Goal: Task Accomplishment & Management: Use online tool/utility

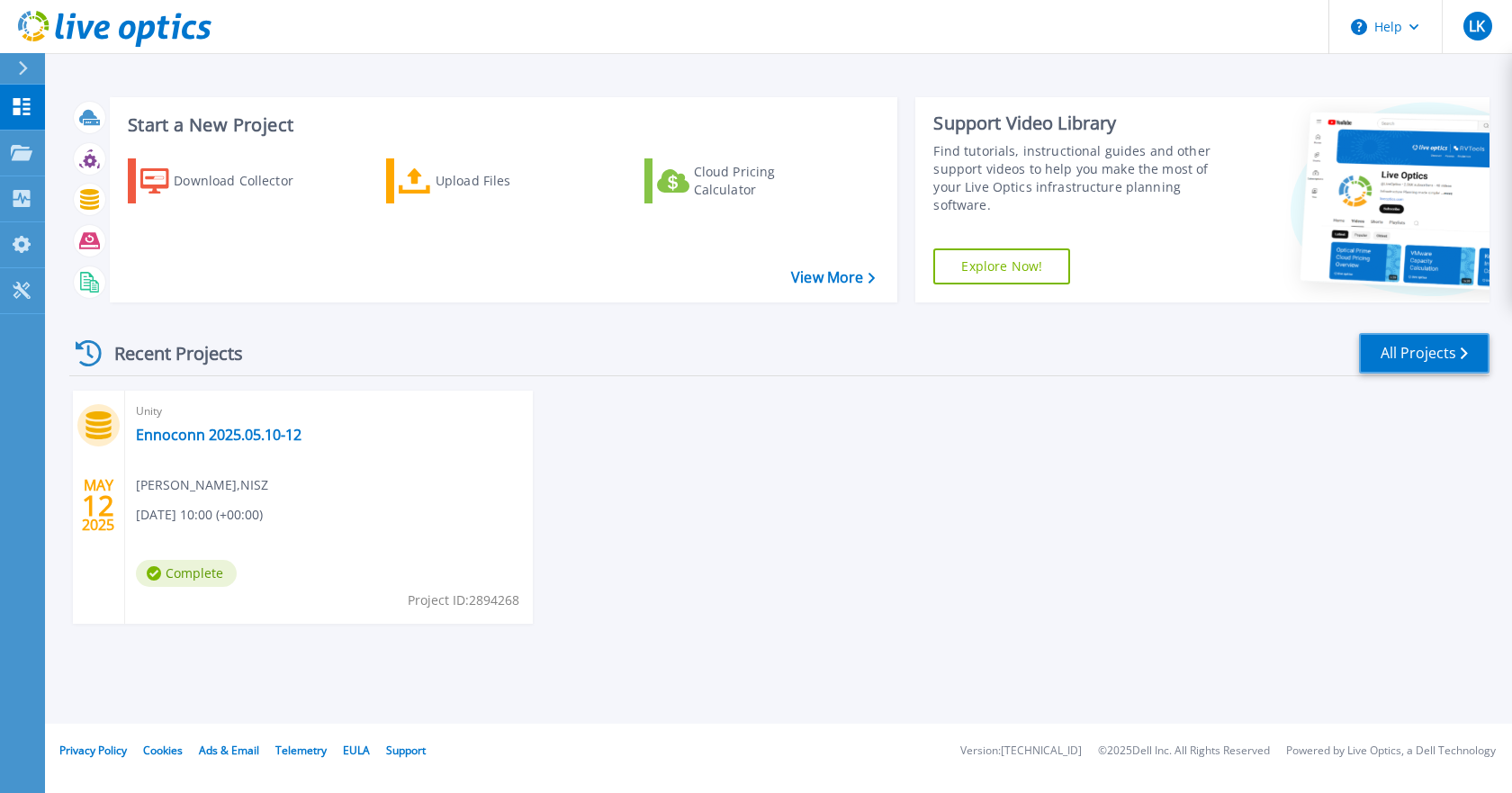
click at [1406, 353] on link "All Projects" at bounding box center [1425, 353] width 131 height 41
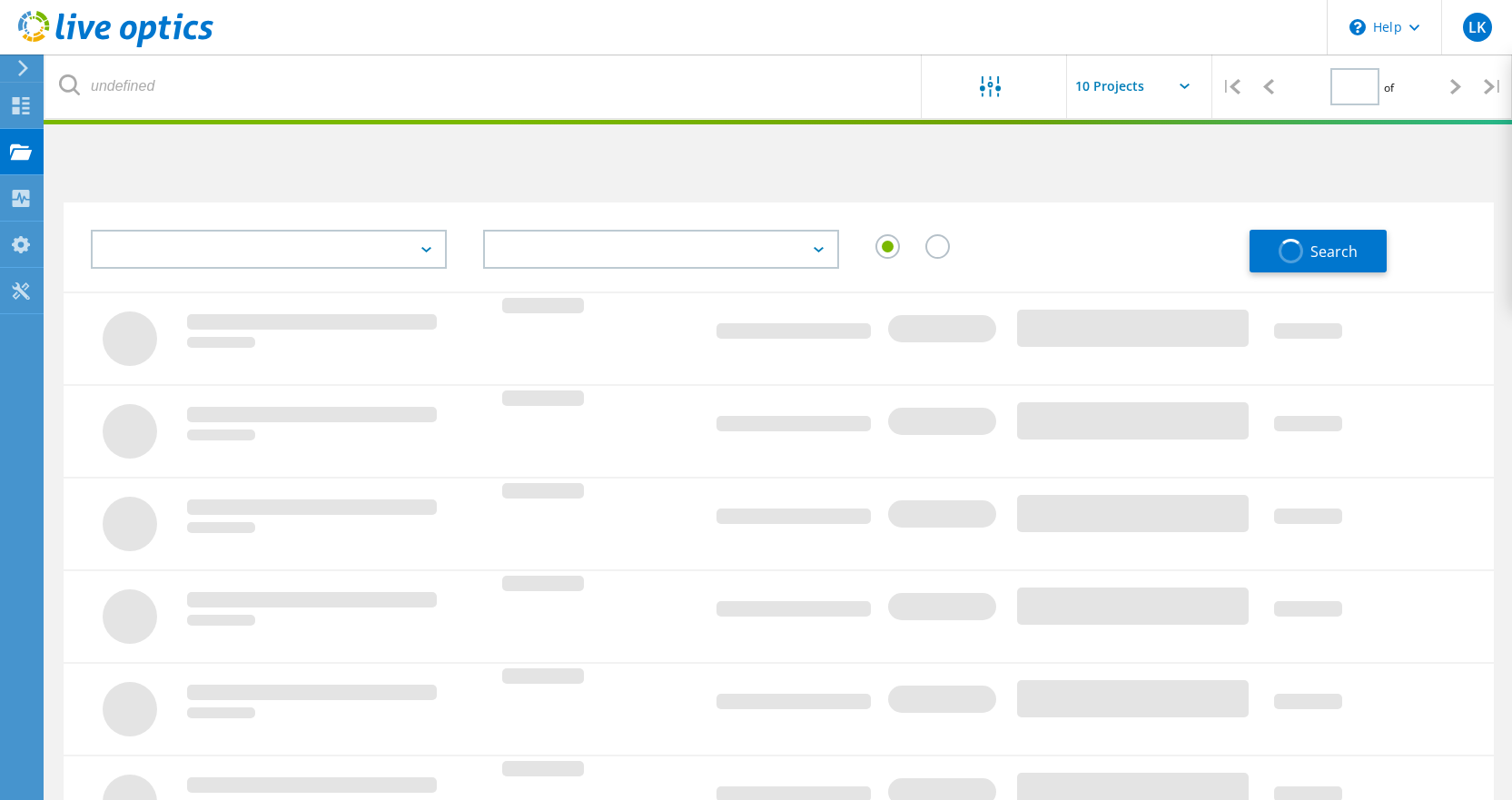
type input "1"
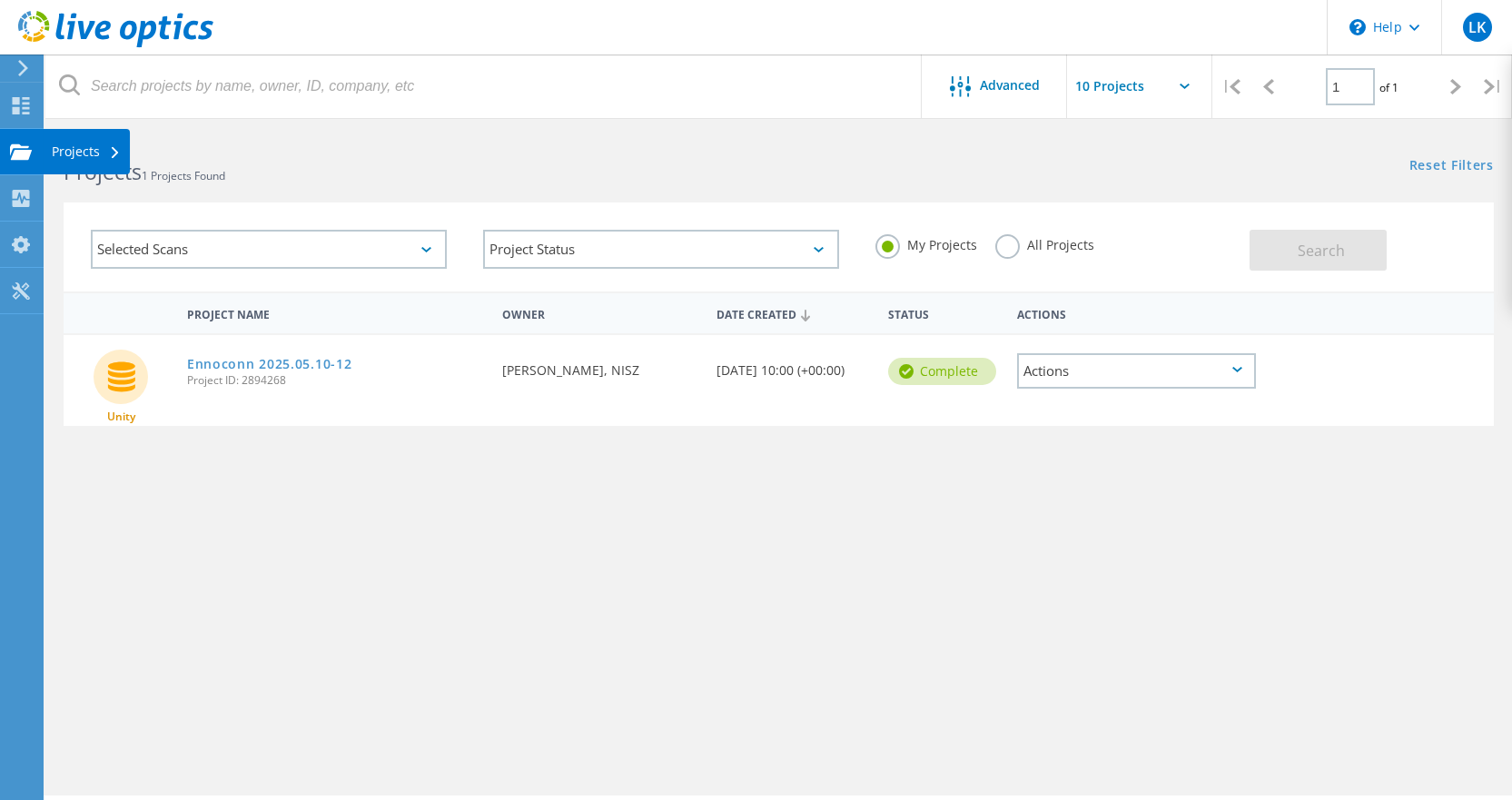
click at [59, 141] on div "Projects" at bounding box center [86, 151] width 87 height 45
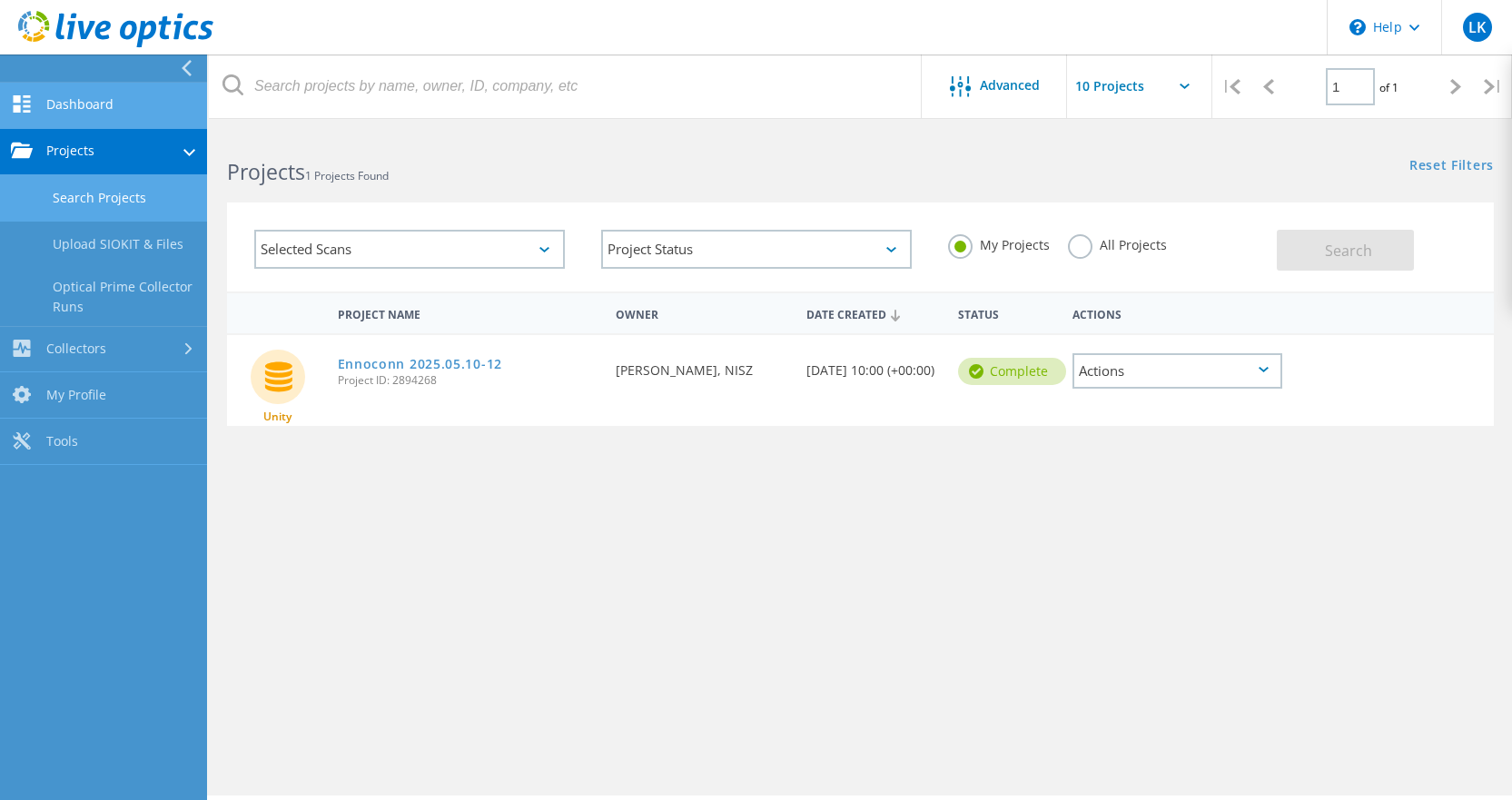
click at [68, 109] on link "Dashboard" at bounding box center [104, 106] width 207 height 46
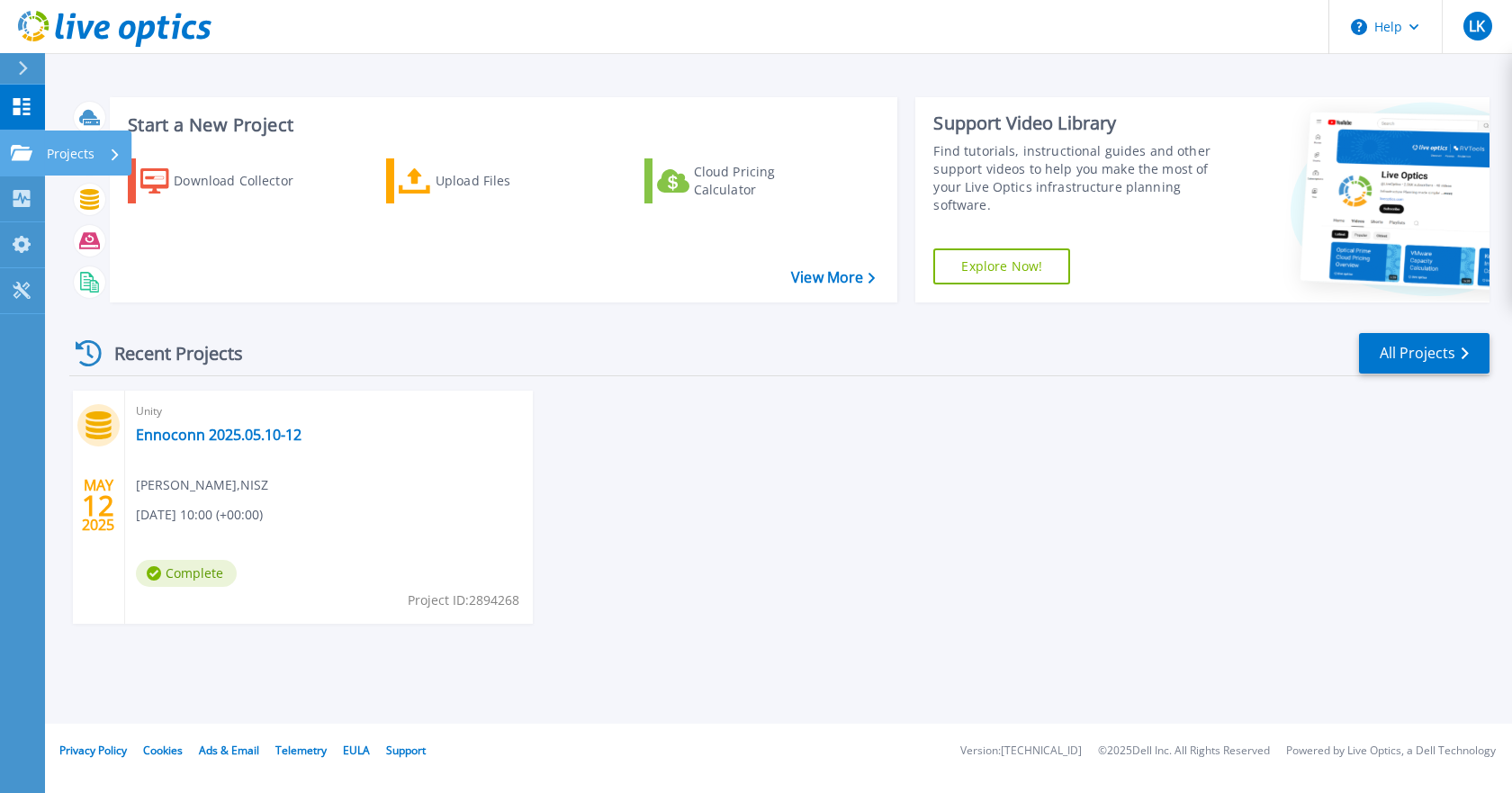
click at [24, 152] on icon at bounding box center [22, 152] width 22 height 15
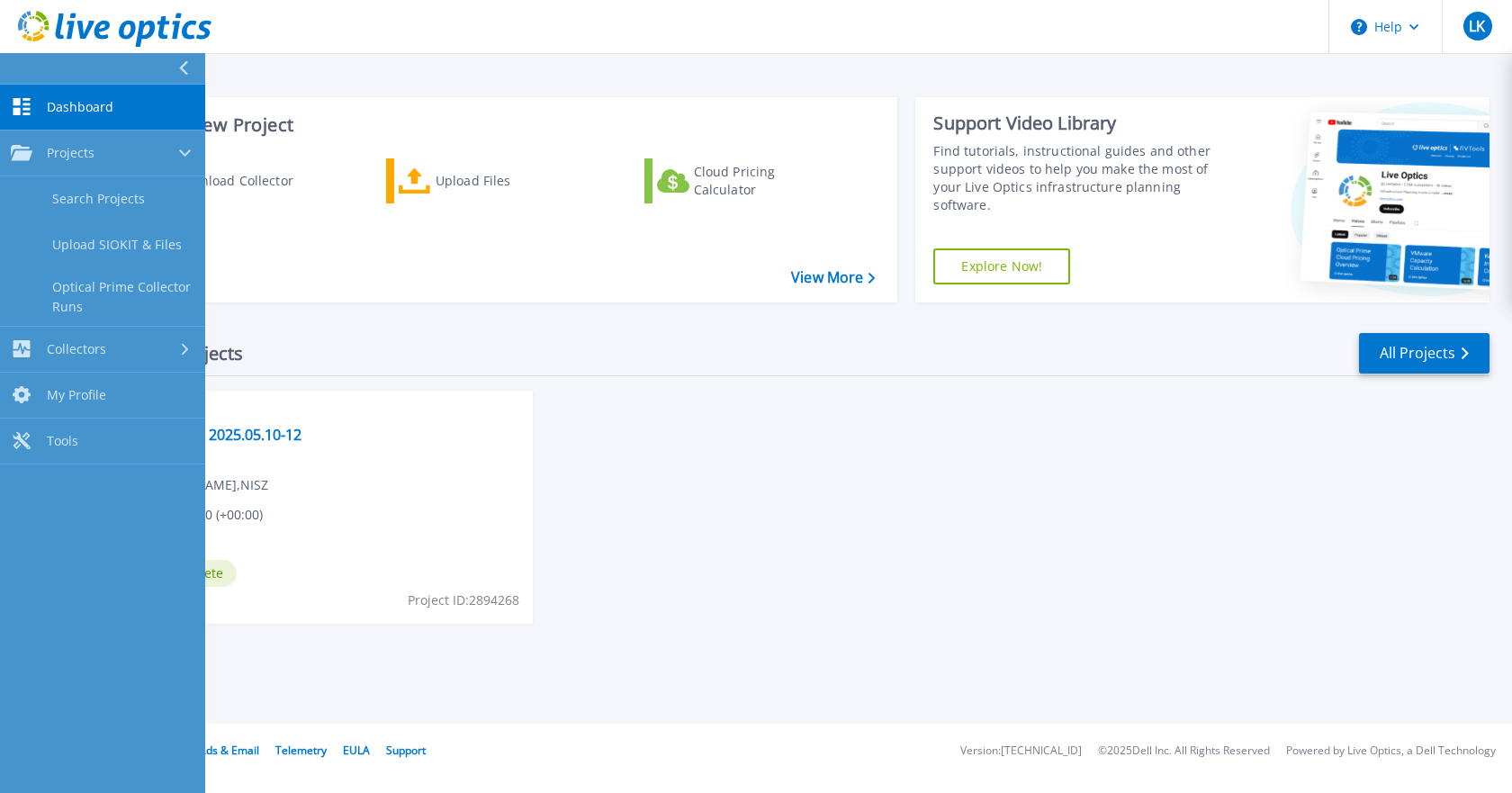
click at [946, 467] on div "MAY 12 2025 Unity Ennoconn 2025.05.10-12 Laszlo Kovalcsik , NISZ 05/12/2025, 10…" at bounding box center [772, 526] width 1435 height 269
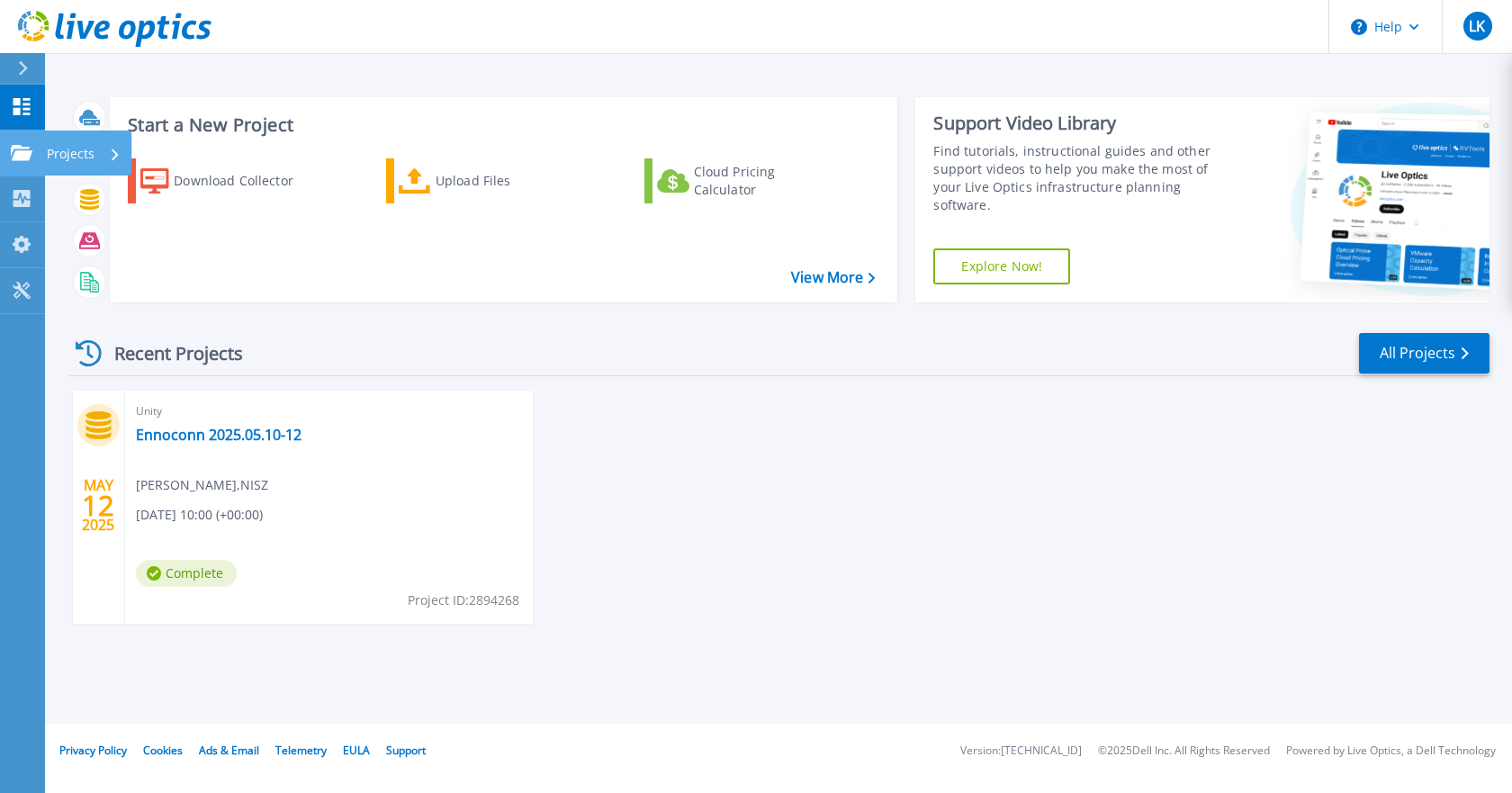
click at [19, 158] on icon at bounding box center [22, 152] width 22 height 15
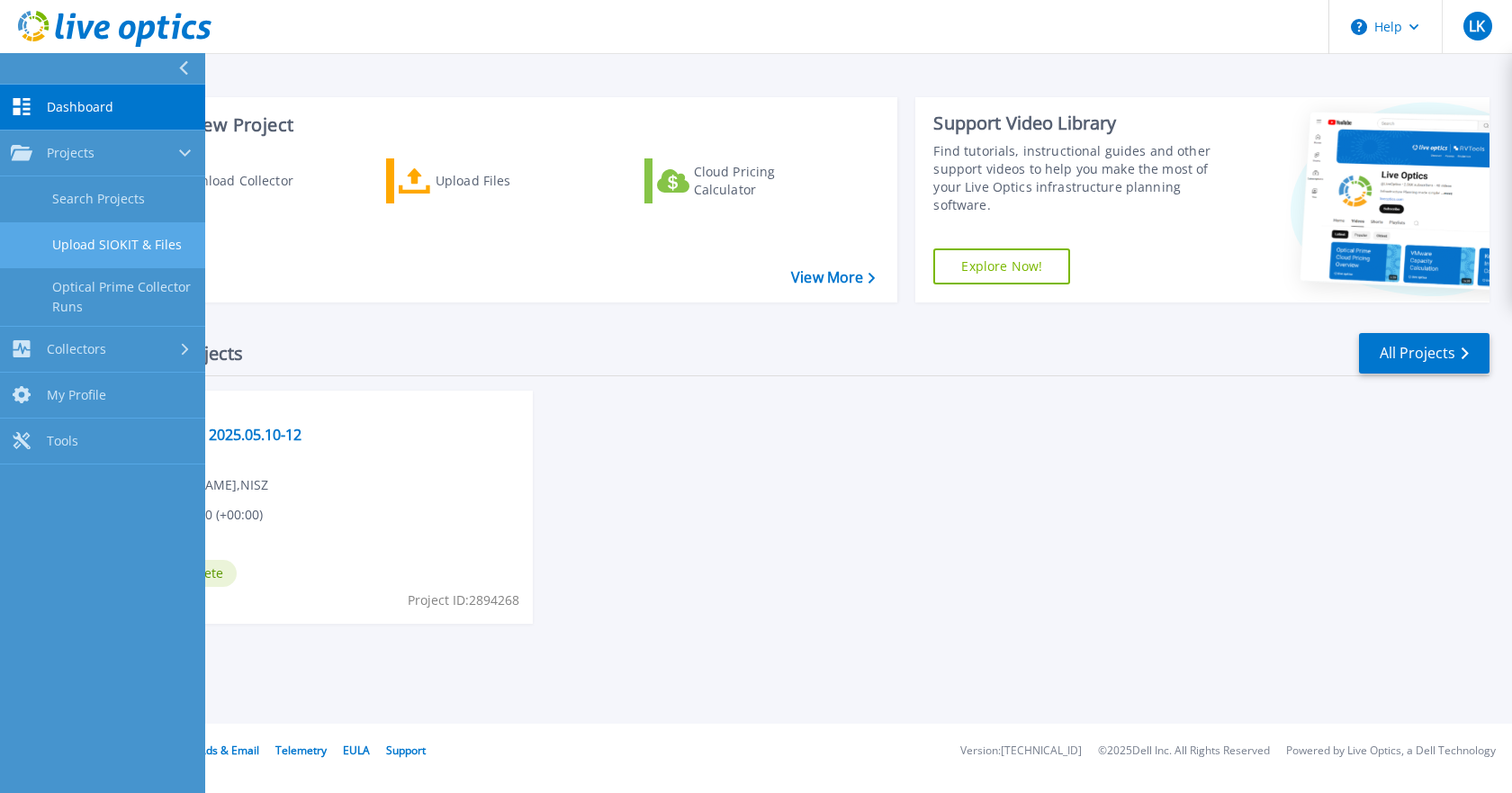
click at [118, 238] on link "Upload SIOKIT & Files" at bounding box center [103, 245] width 205 height 45
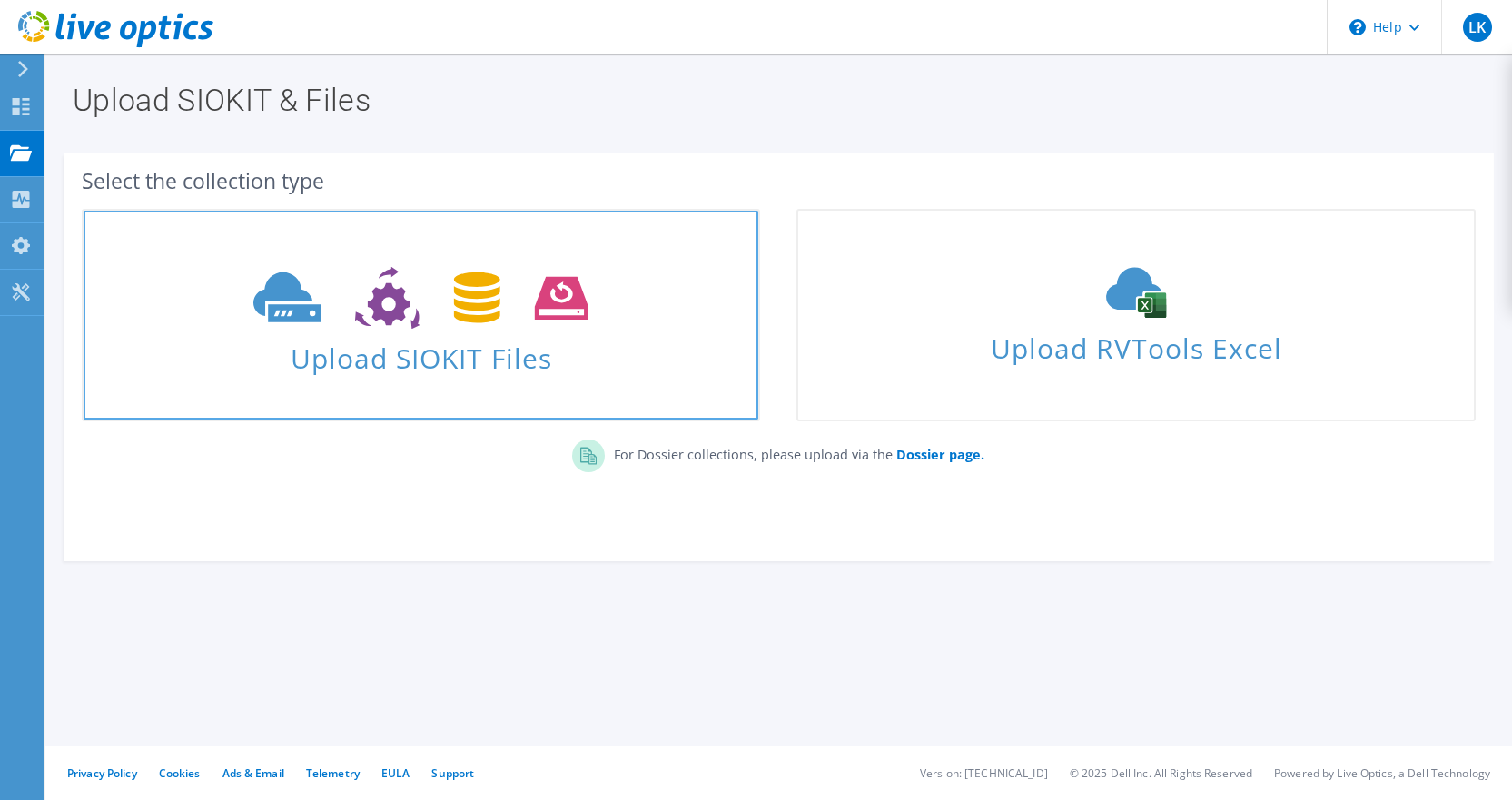
click at [471, 321] on use at bounding box center [420, 298] width 335 height 62
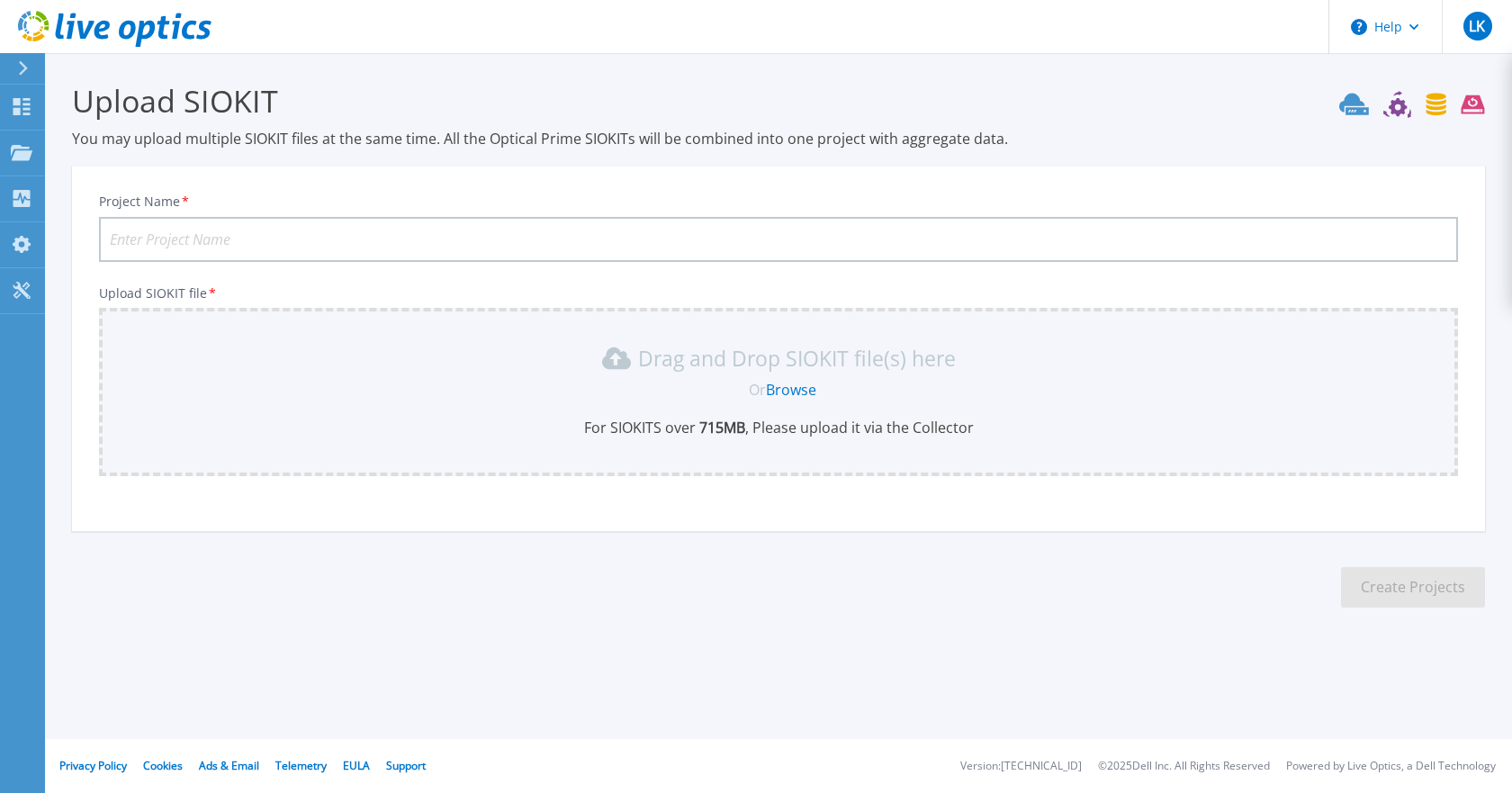
click at [245, 234] on input "Project Name *" at bounding box center [778, 239] width 1359 height 45
click at [325, 246] on input "Project Name *" at bounding box center [778, 239] width 1359 height 45
click at [749, 389] on span "Or" at bounding box center [757, 390] width 17 height 20
click at [786, 388] on link "Browse" at bounding box center [790, 390] width 50 height 20
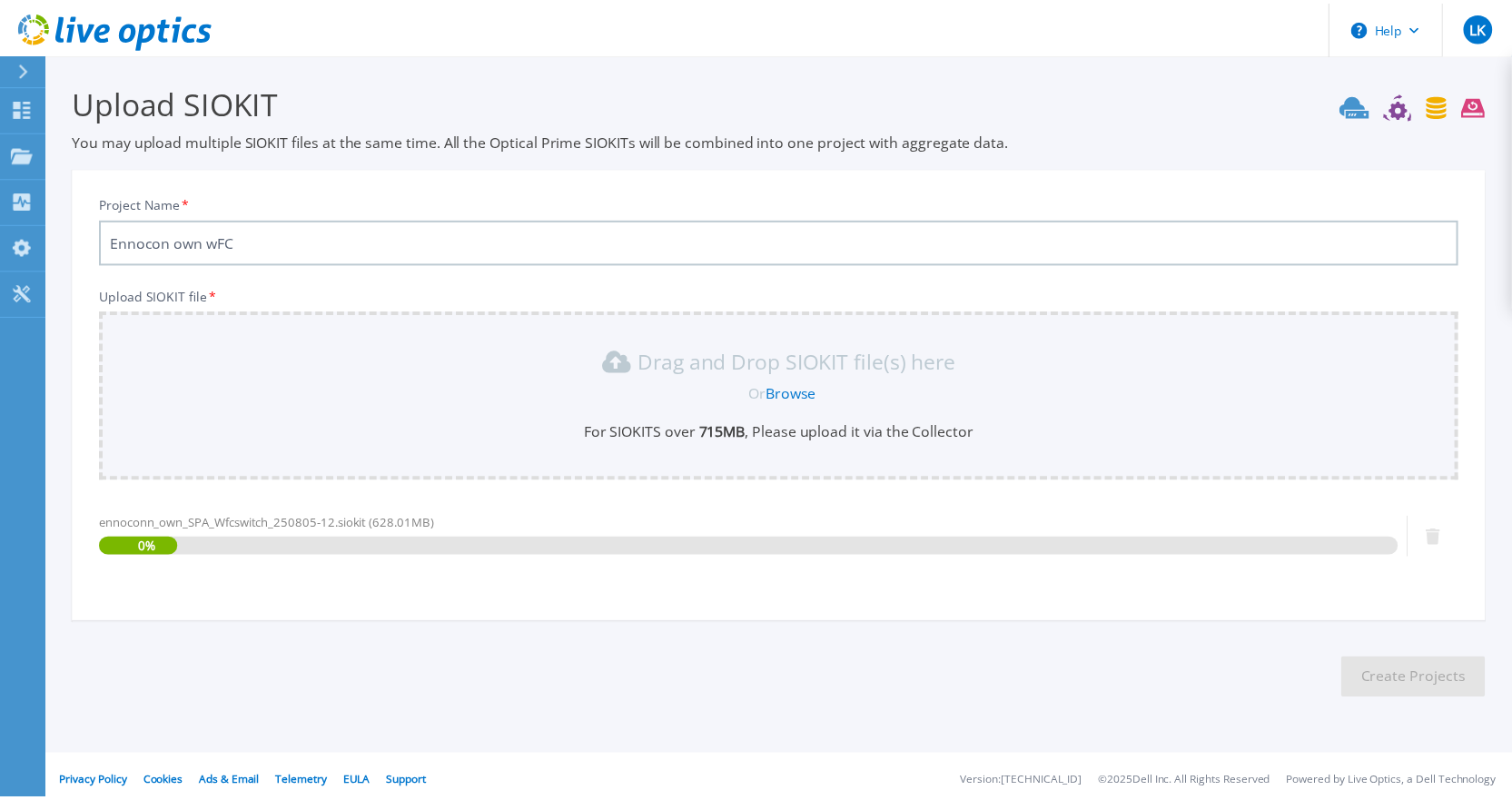
scroll to position [10, 0]
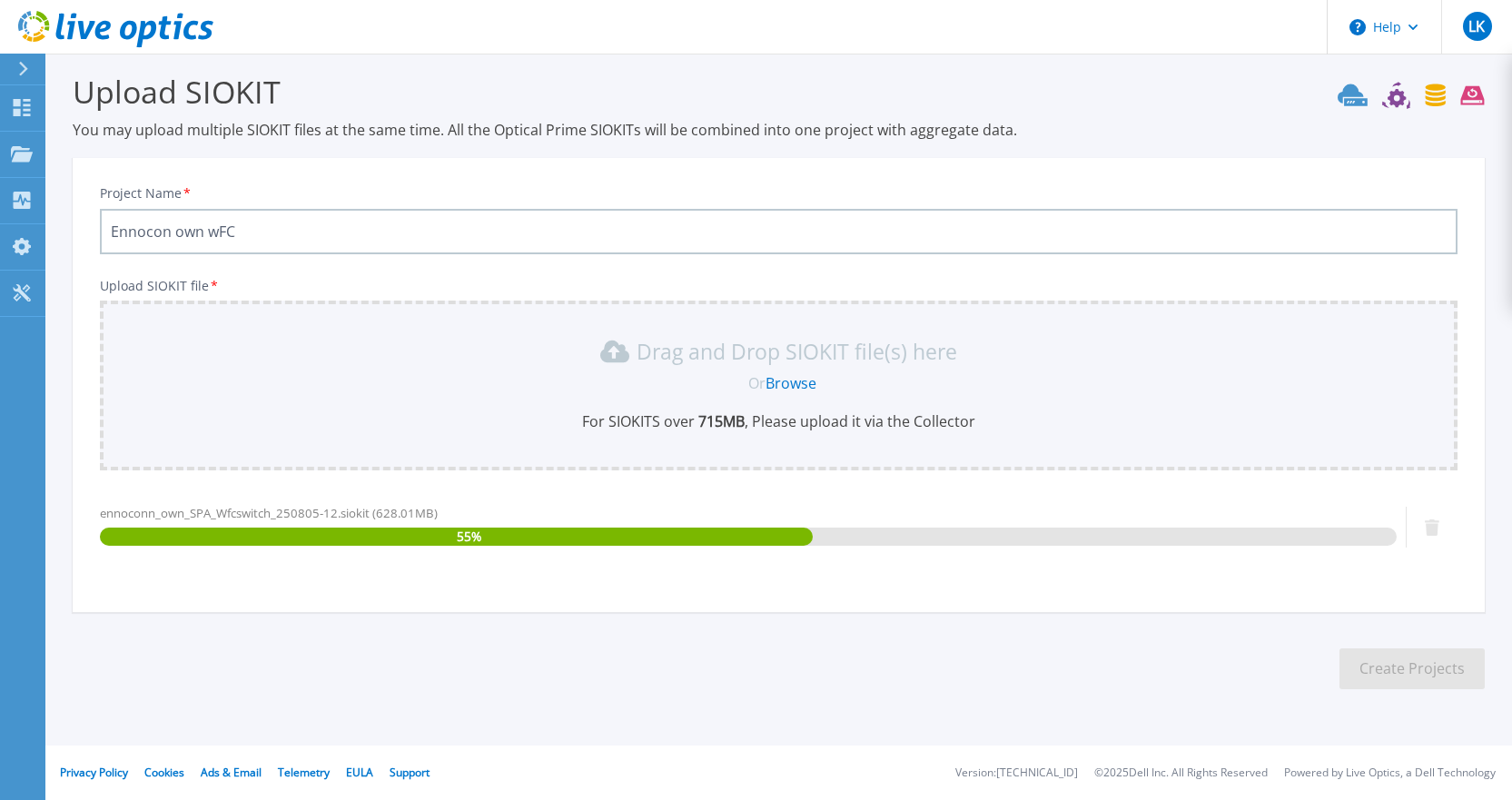
click at [171, 236] on input "Ennocon own wFC" at bounding box center [779, 231] width 1358 height 45
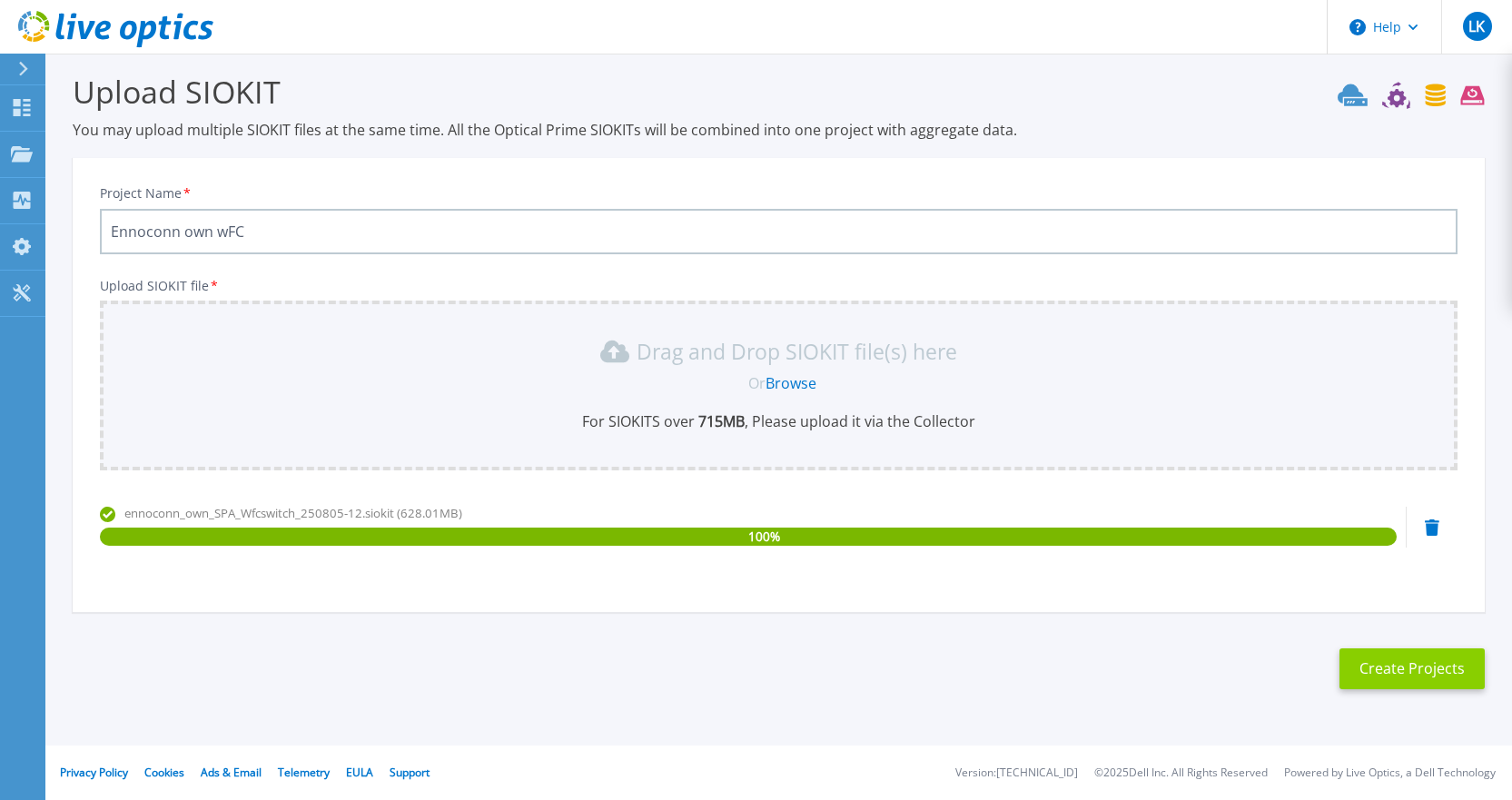
type input "Ennoconn own wFC"
click at [1392, 670] on button "Create Projects" at bounding box center [1412, 669] width 145 height 41
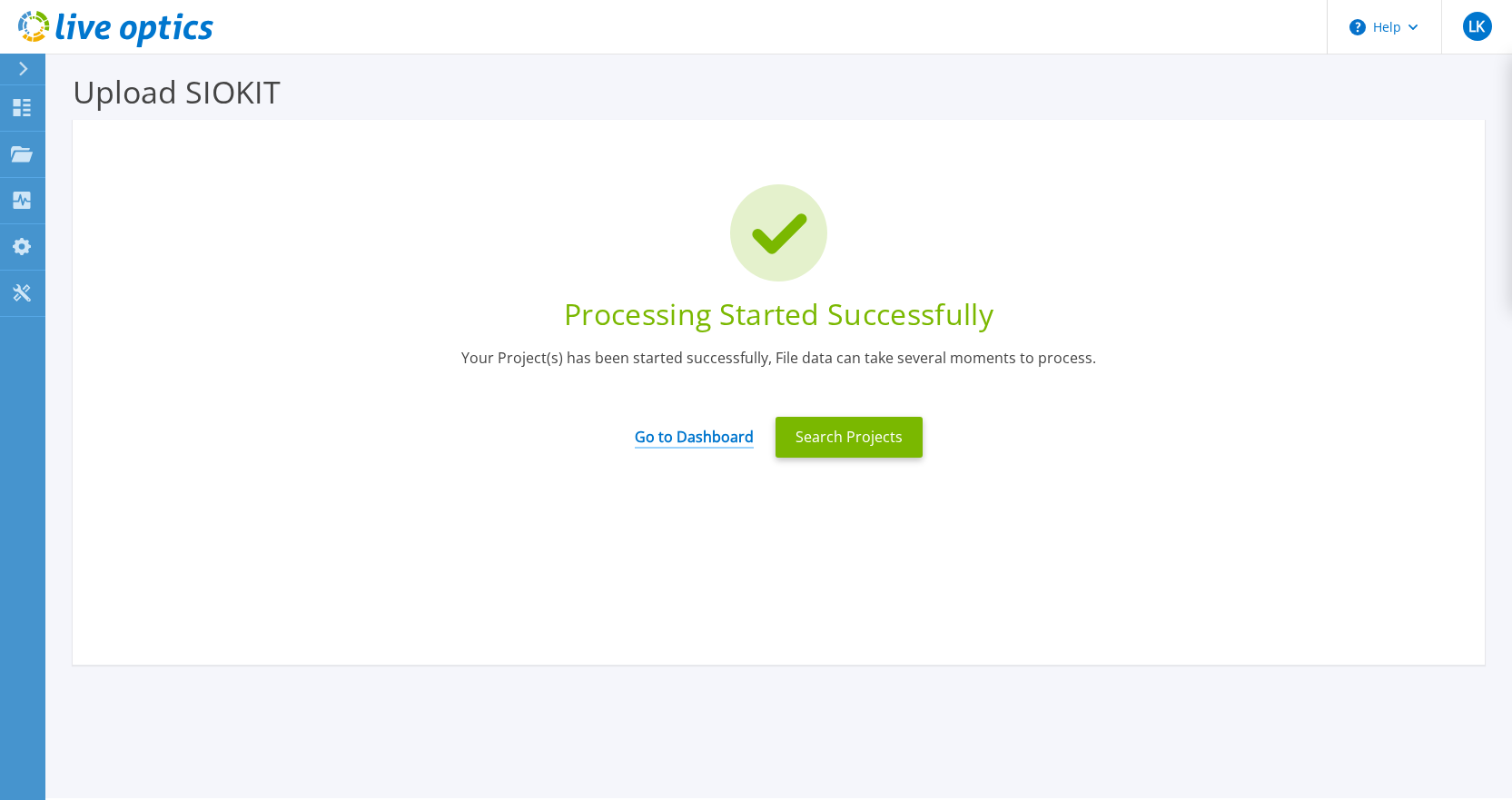
click at [719, 439] on link "Go to Dashboard" at bounding box center [695, 430] width 119 height 36
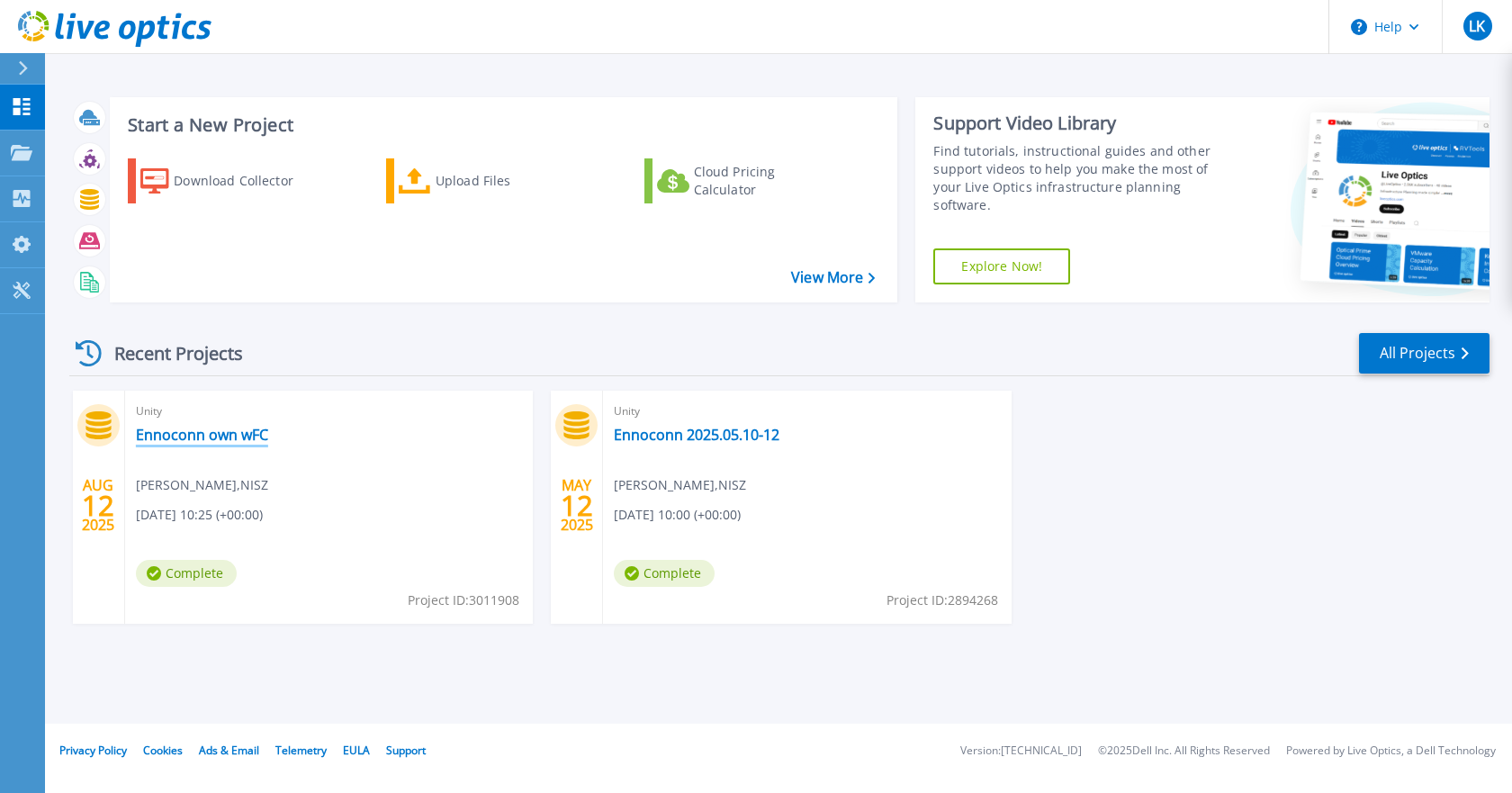
click at [208, 434] on link "Ennoconn own wFC" at bounding box center [202, 435] width 133 height 18
